Goal: Transaction & Acquisition: Purchase product/service

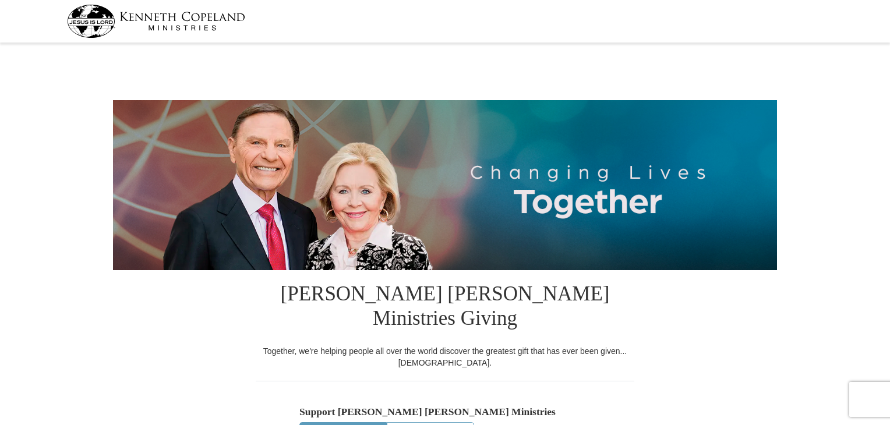
select select "NJ"
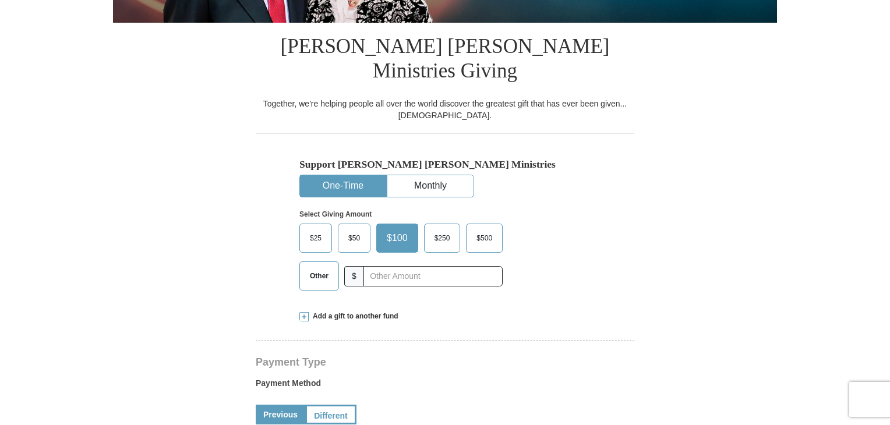
scroll to position [248, 0]
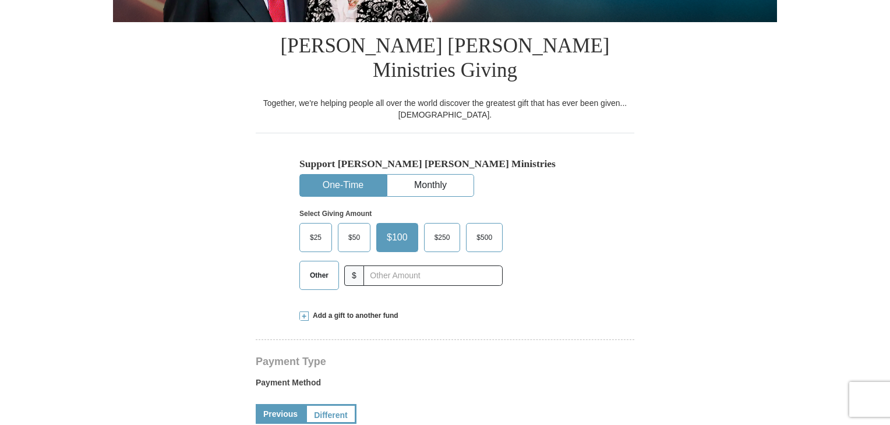
click at [391, 311] on span "Add a gift to another fund" at bounding box center [354, 316] width 90 height 10
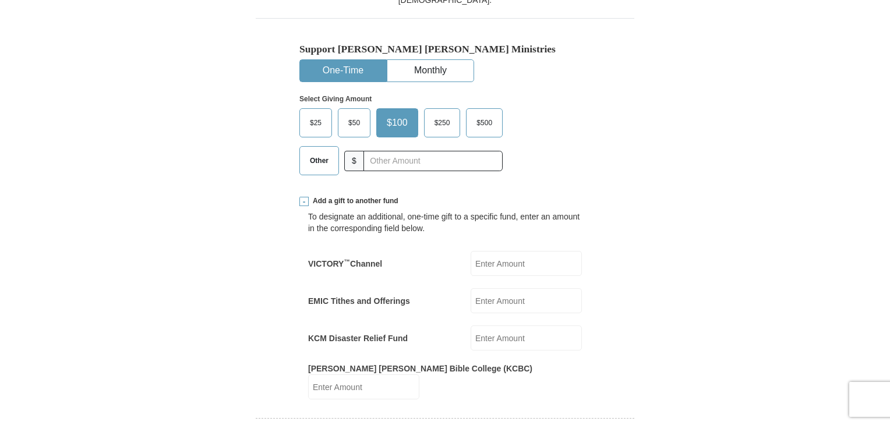
scroll to position [366, 0]
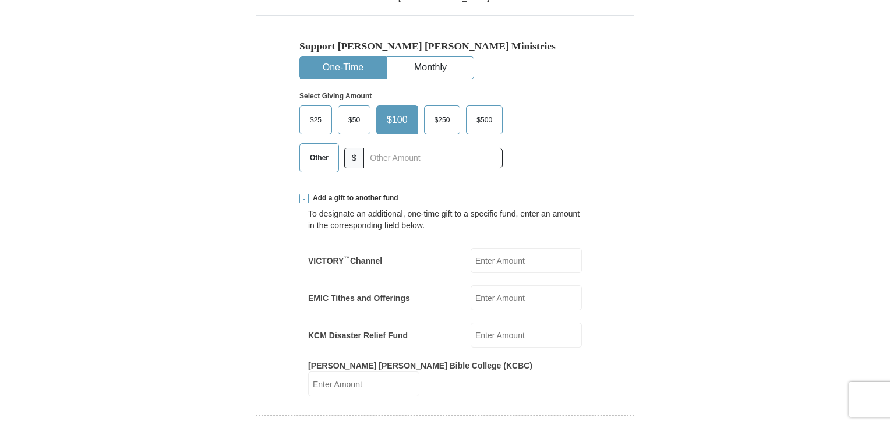
click at [533, 286] on input "EMIC Tithes and Offerings" at bounding box center [526, 298] width 111 height 25
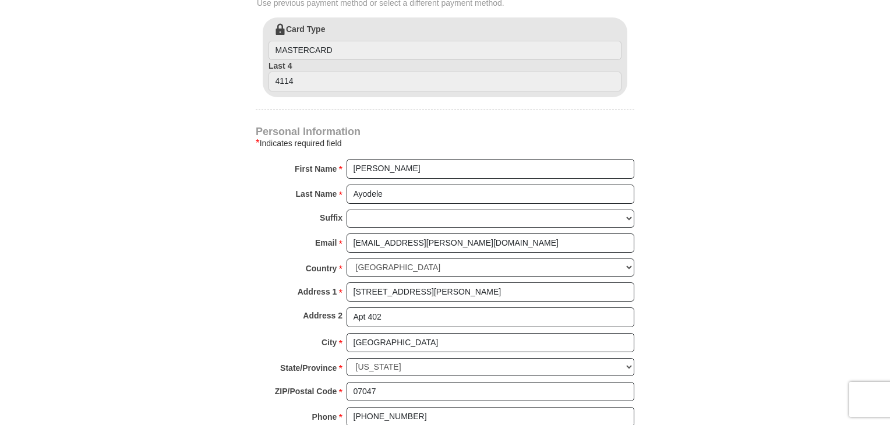
scroll to position [887, 0]
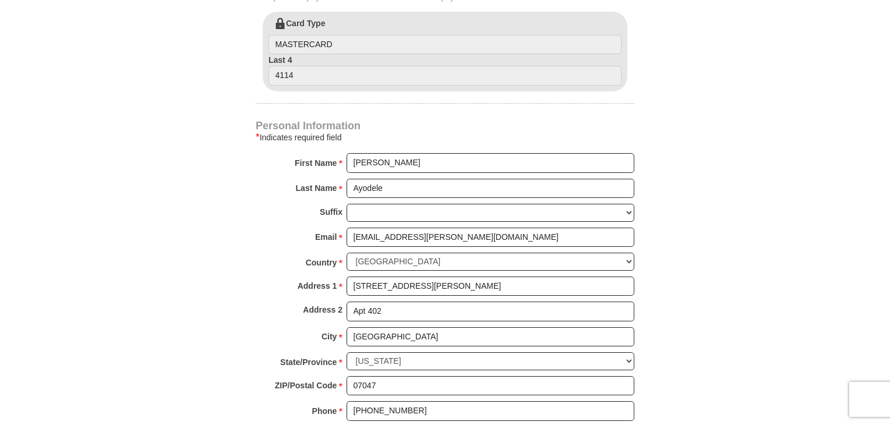
type input "500"
click at [591, 302] on input "Apt 402" at bounding box center [491, 312] width 288 height 20
click at [550, 277] on input "[STREET_ADDRESS][PERSON_NAME]" at bounding box center [491, 287] width 288 height 20
type input "5"
type input "4525 Bergenwood"
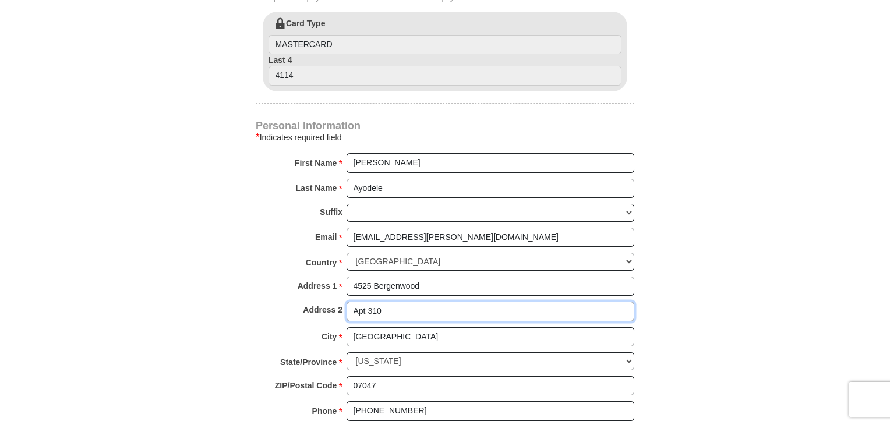
type input "Apt 310"
click at [442, 277] on input "4525 Bergenwood" at bounding box center [491, 287] width 288 height 20
click at [434, 302] on div "Address 2 Apt 310" at bounding box center [445, 315] width 379 height 26
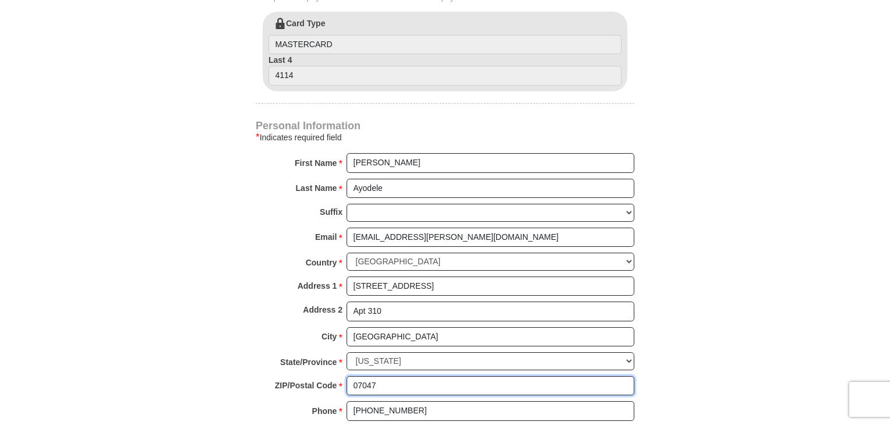
click at [417, 376] on input "07047" at bounding box center [491, 386] width 288 height 20
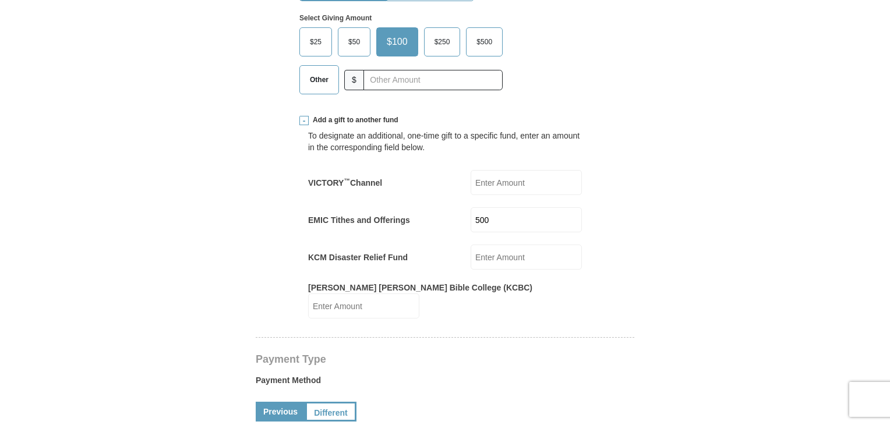
scroll to position [374, 0]
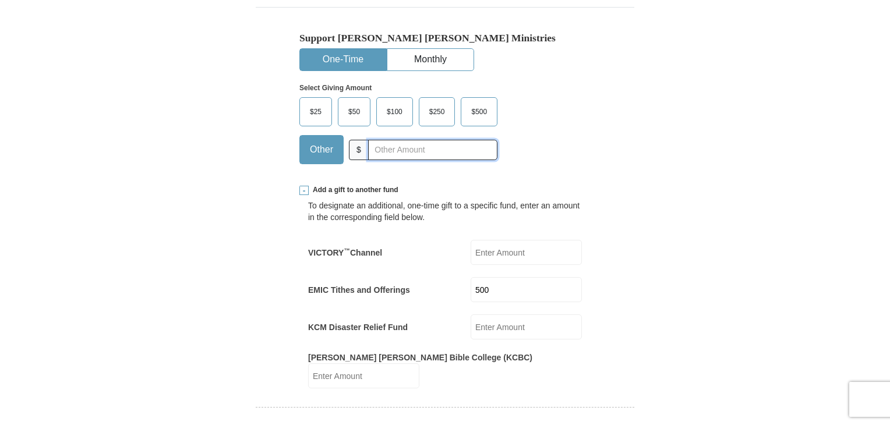
click at [414, 140] on input "text" at bounding box center [432, 150] width 129 height 20
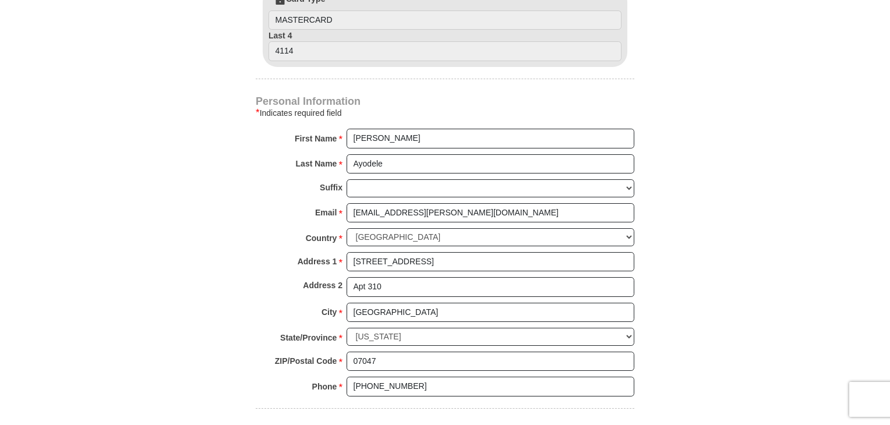
scroll to position [916, 0]
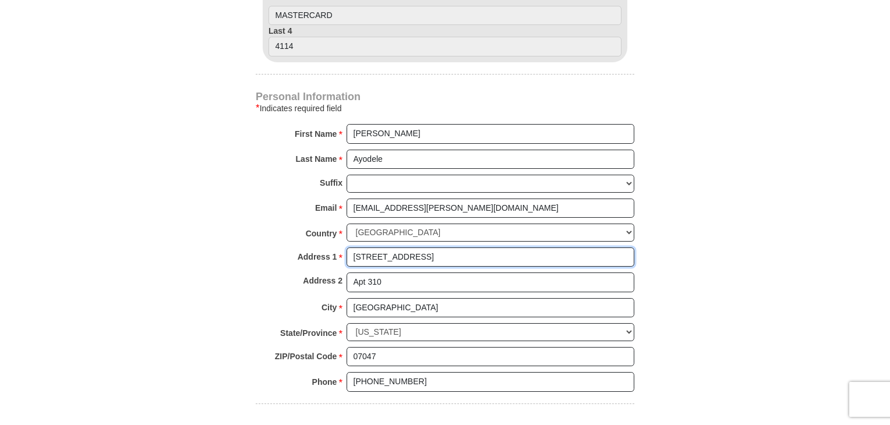
click at [475, 248] on input "[STREET_ADDRESS]" at bounding box center [491, 258] width 288 height 20
drag, startPoint x: 450, startPoint y: 211, endPoint x: 300, endPoint y: 232, distance: 151.9
click at [300, 232] on div "Personal Information * Indicates required field First Name * [GEOGRAPHIC_DATA] …" at bounding box center [445, 248] width 379 height 312
type input "[STREET_ADDRESS][PERSON_NAME]"
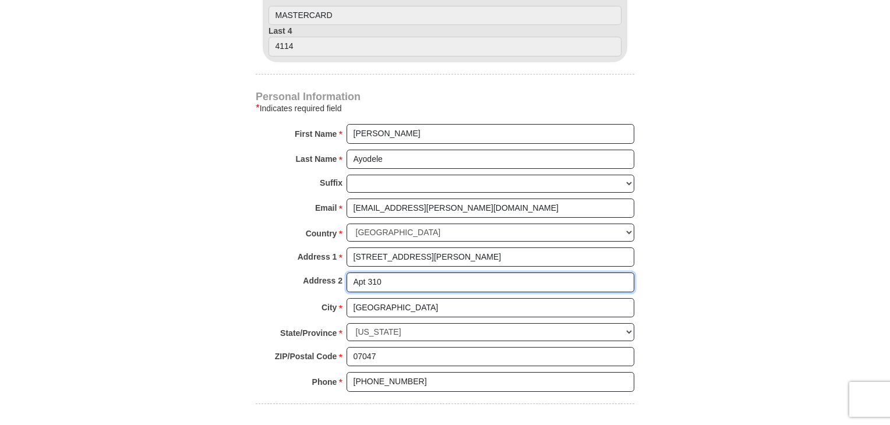
click at [393, 273] on input "Apt 310" at bounding box center [491, 283] width 288 height 20
type input "Apt 543"
click at [867, 193] on body "[PERSON_NAME] [PERSON_NAME] Ministries Giving Together, we're helping people al…" at bounding box center [445, 235] width 890 height 2302
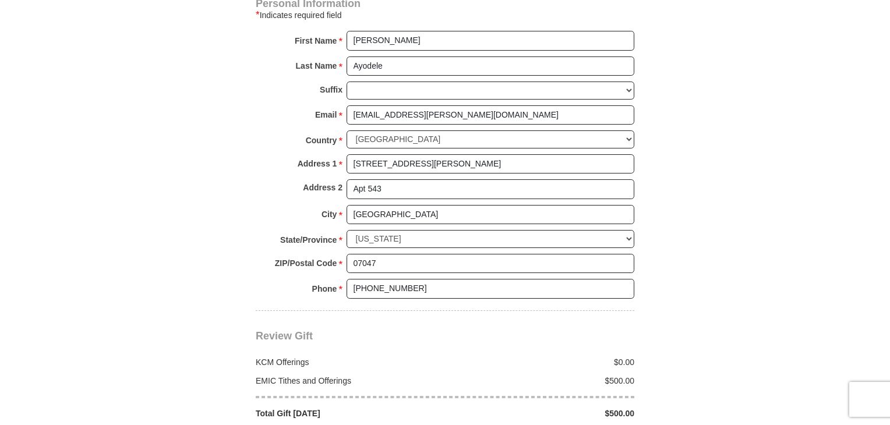
scroll to position [1079, 0]
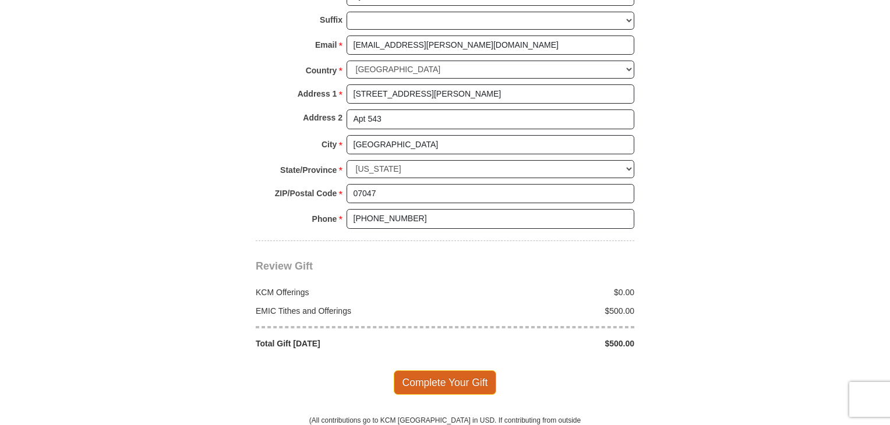
click at [459, 371] on span "Complete Your Gift" at bounding box center [445, 383] width 103 height 24
